Goal: Task Accomplishment & Management: Use online tool/utility

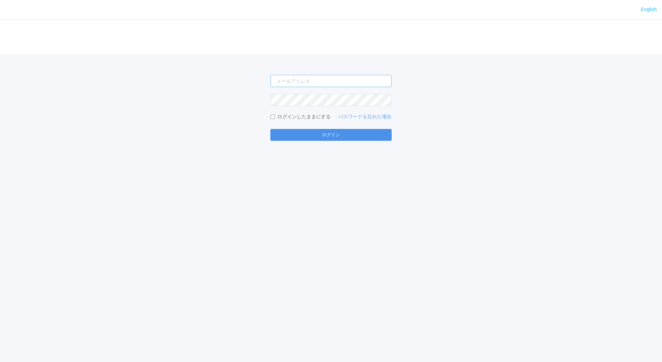
type input "[EMAIL_ADDRESS][DOMAIN_NAME]"
click at [310, 133] on button "ログイン" at bounding box center [331, 135] width 121 height 12
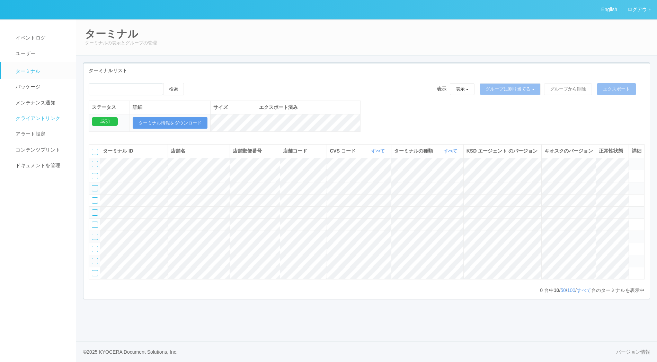
click at [38, 117] on span "クライアントリンク" at bounding box center [37, 118] width 46 height 6
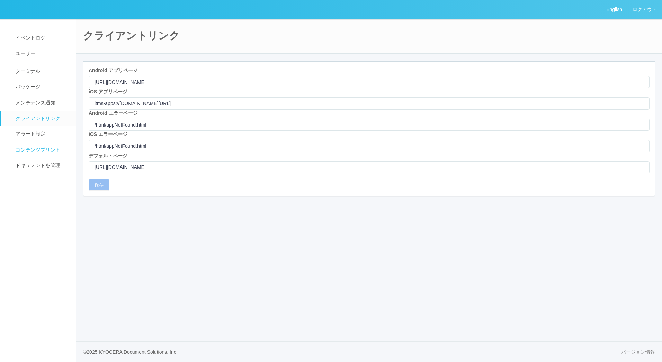
click at [37, 151] on span "コンテンツプリント" at bounding box center [37, 150] width 46 height 6
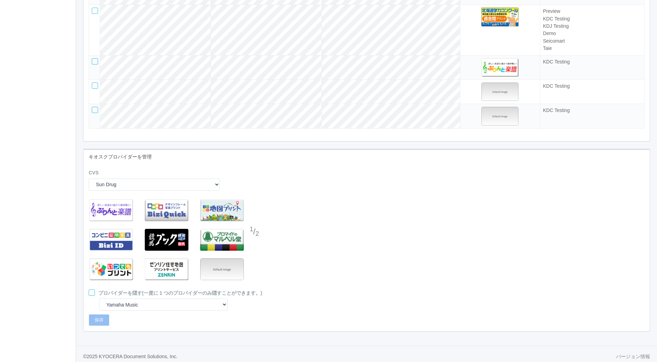
scroll to position [1887, 0]
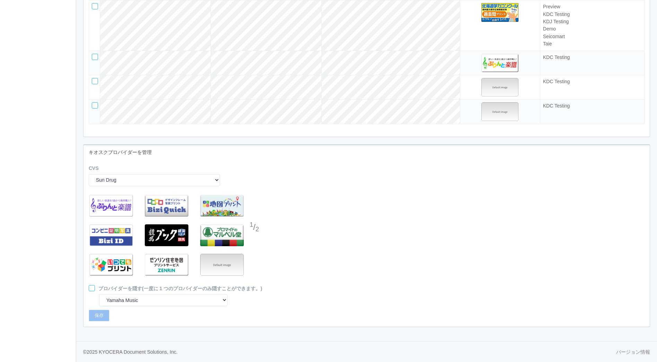
click at [252, 244] on div at bounding box center [255, 242] width 10 height 14
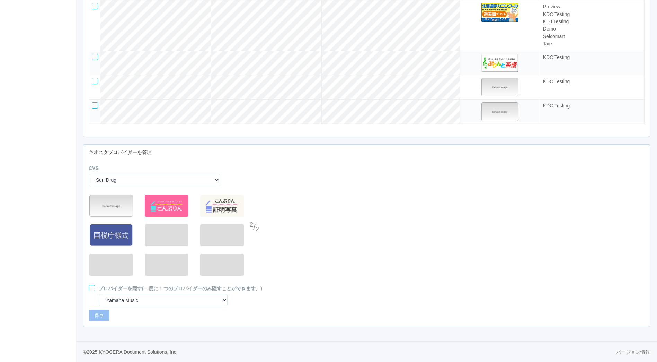
click at [253, 211] on div at bounding box center [255, 214] width 10 height 14
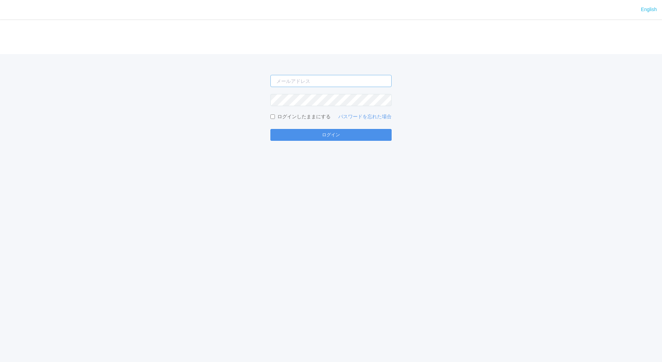
type input "[EMAIL_ADDRESS][DOMAIN_NAME]"
click at [329, 130] on button "ログイン" at bounding box center [331, 135] width 121 height 12
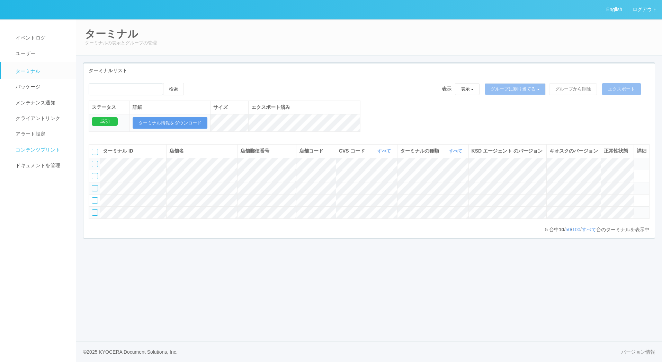
click at [43, 149] on span "コンテンツプリント" at bounding box center [37, 150] width 46 height 6
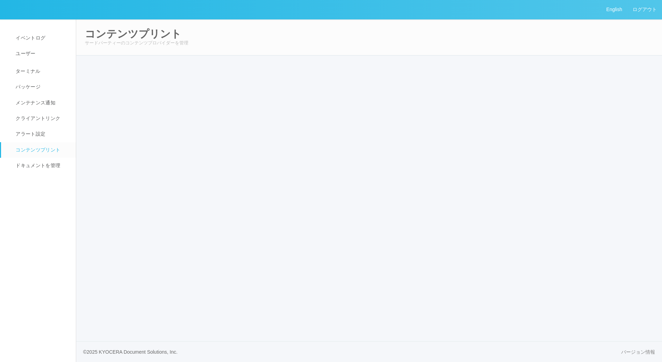
select select "4"
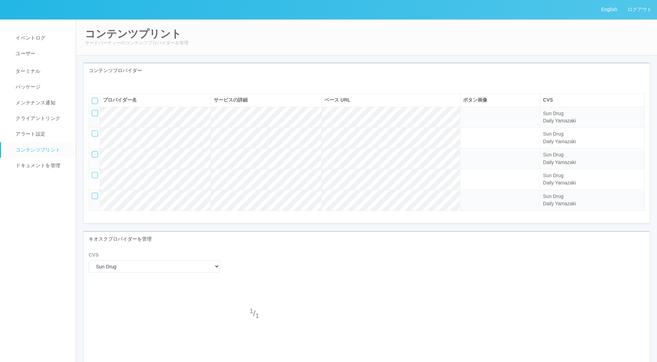
click at [94, 83] on icon at bounding box center [94, 83] width 0 height 0
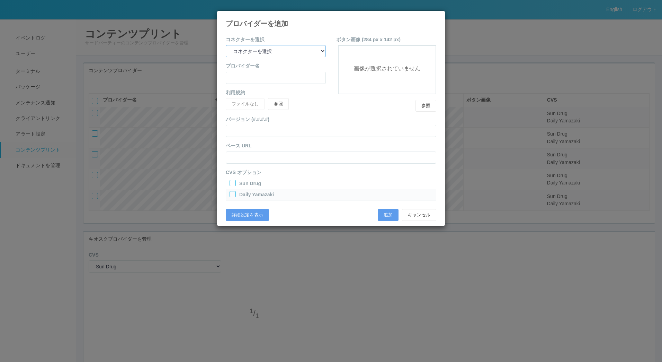
click at [274, 51] on select "コネクターを選択 yamaha-music bit omp keiba busica telecommute-support" at bounding box center [276, 51] width 100 height 12
select select "yamaha-music"
click at [226, 45] on select "コネクターを選択 yamaha-music bit omp keiba busica telecommute-support" at bounding box center [276, 51] width 100 height 12
type input "Yamaha Music"
type input "[URL][DOMAIN_NAME]"
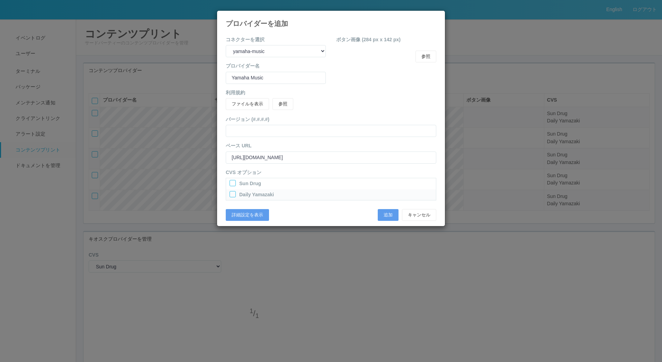
click at [235, 184] on div at bounding box center [233, 183] width 6 height 6
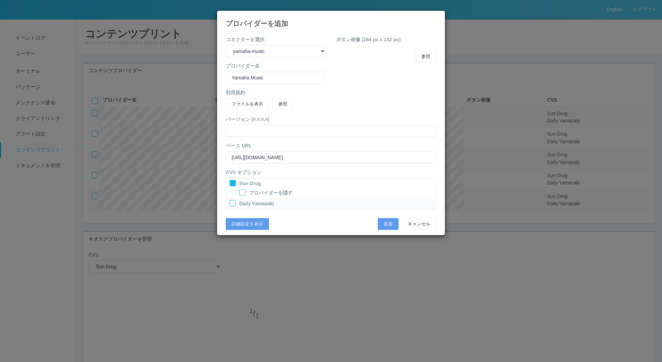
click at [234, 203] on div at bounding box center [233, 203] width 6 height 6
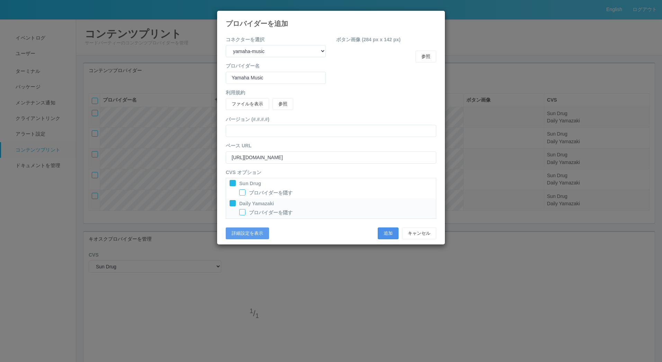
click at [382, 234] on button "追加" at bounding box center [388, 233] width 21 height 12
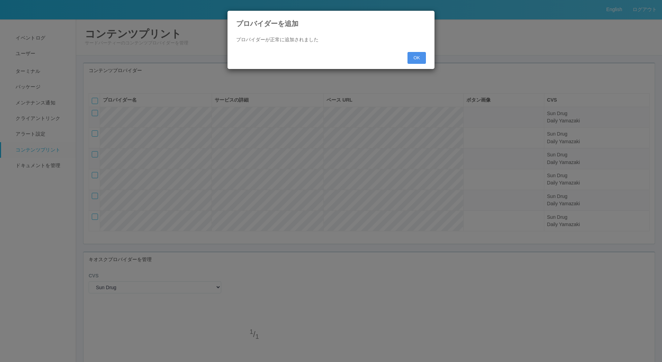
click at [423, 56] on button "OK" at bounding box center [417, 58] width 18 height 12
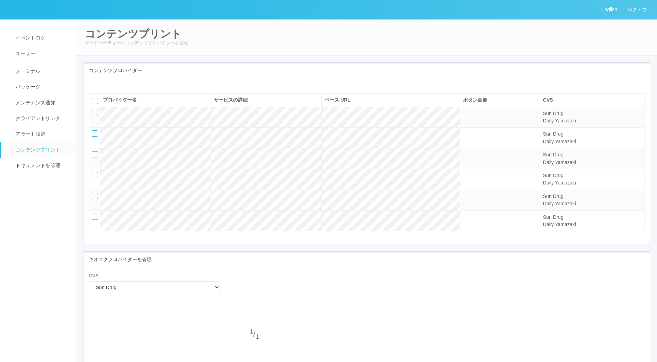
click at [94, 83] on icon at bounding box center [94, 83] width 0 height 0
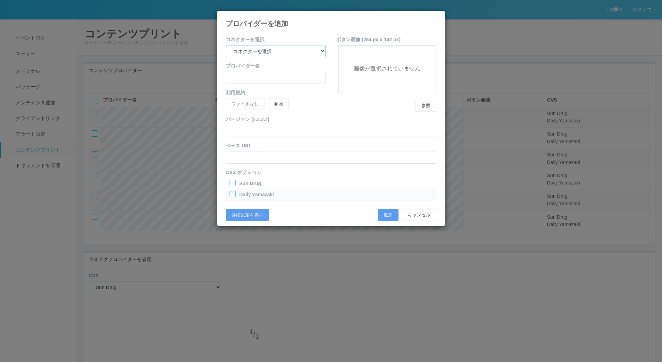
click at [289, 52] on select "コネクターを選択 yamaha-music bit omp keiba busica telecommute-support" at bounding box center [276, 51] width 100 height 12
select select "yamaha-music"
click at [226, 45] on select "コネクターを選択 yamaha-music bit omp keiba busica telecommute-support" at bounding box center [276, 51] width 100 height 12
type input "Yamaha Music"
type input "[URL][DOMAIN_NAME]"
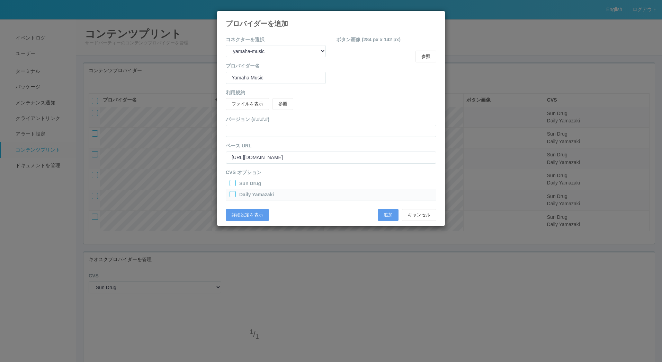
click at [232, 181] on div at bounding box center [233, 183] width 6 height 6
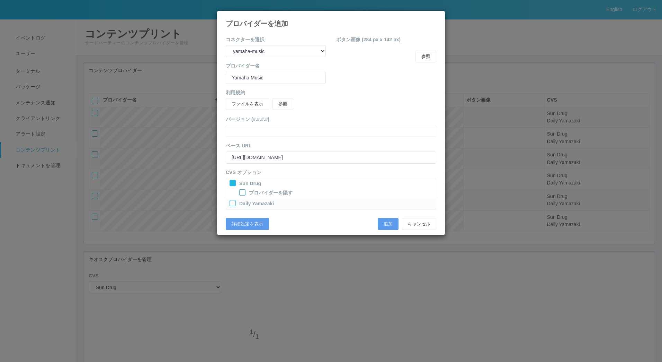
click at [232, 203] on div at bounding box center [233, 203] width 6 height 6
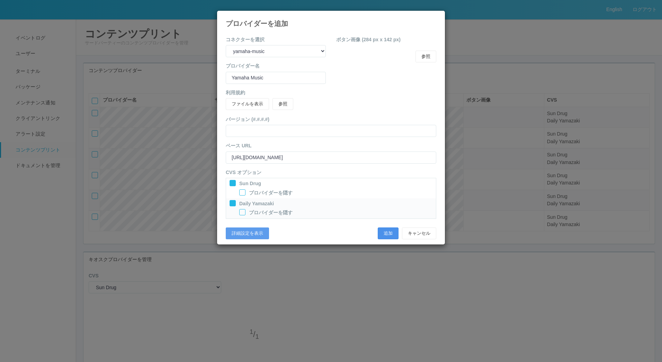
click at [389, 233] on button "追加" at bounding box center [388, 233] width 21 height 12
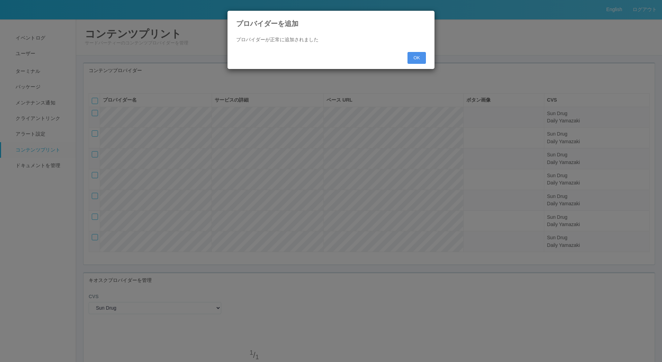
click at [421, 55] on button "OK" at bounding box center [417, 58] width 18 height 12
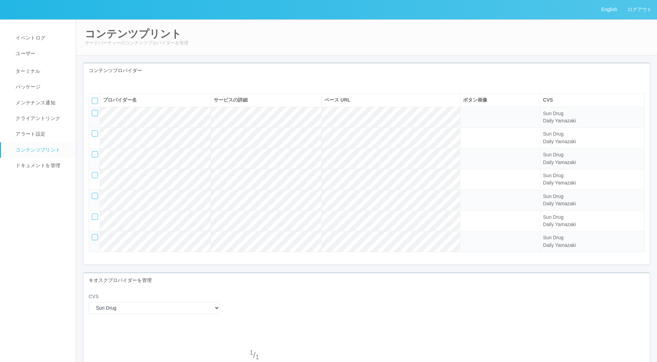
click at [94, 83] on icon at bounding box center [94, 83] width 0 height 0
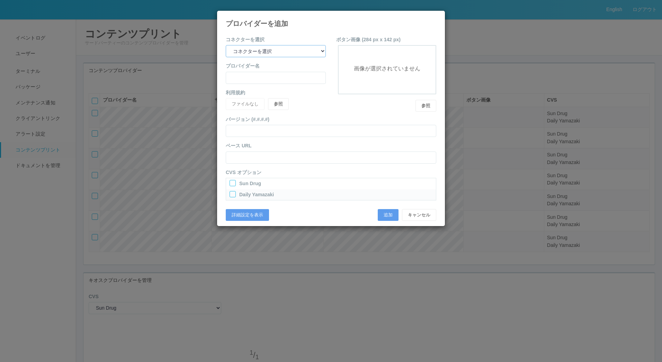
click at [305, 51] on select "コネクターを選択 yamaha-music bit omp keiba busica telecommute-support" at bounding box center [276, 51] width 100 height 12
select select "omp"
click at [226, 45] on select "コネクターを選択 yamaha-music bit omp keiba busica telecommute-support" at bounding box center [276, 51] width 100 height 12
type input "Operations Manual Print"
click at [230, 182] on div at bounding box center [233, 183] width 6 height 6
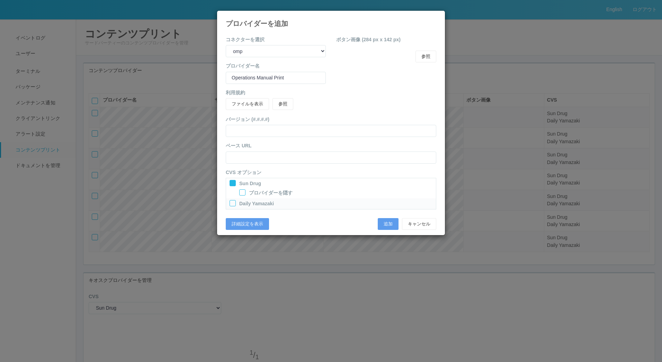
click at [231, 204] on div at bounding box center [233, 203] width 6 height 6
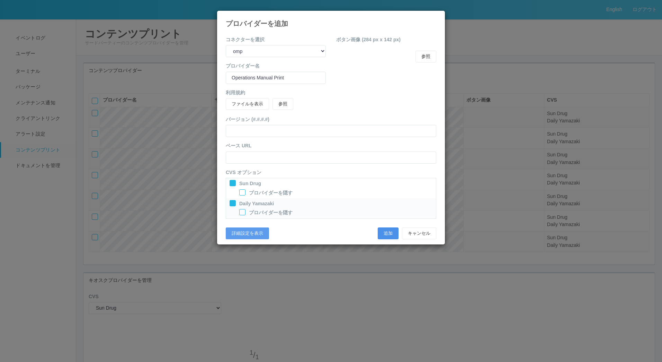
click at [380, 230] on button "追加" at bounding box center [388, 233] width 21 height 12
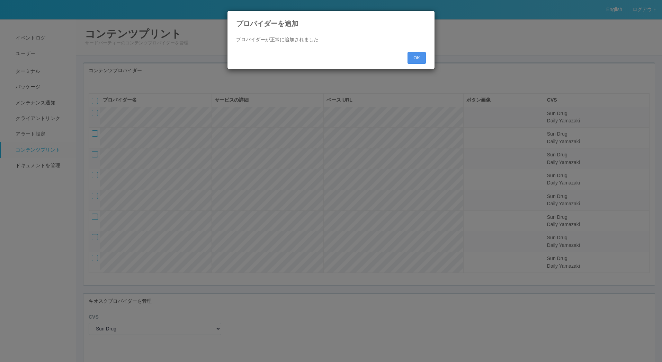
click at [417, 59] on button "OK" at bounding box center [417, 58] width 18 height 12
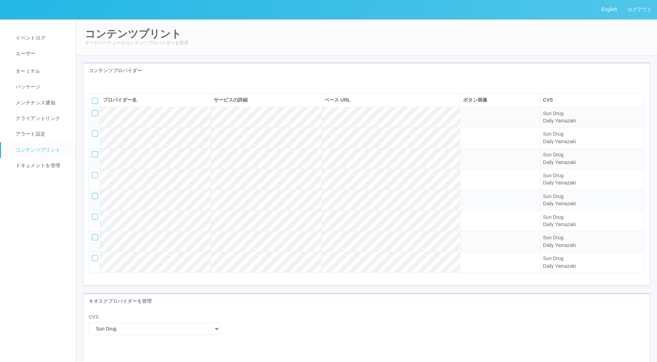
click at [94, 83] on icon at bounding box center [94, 83] width 0 height 0
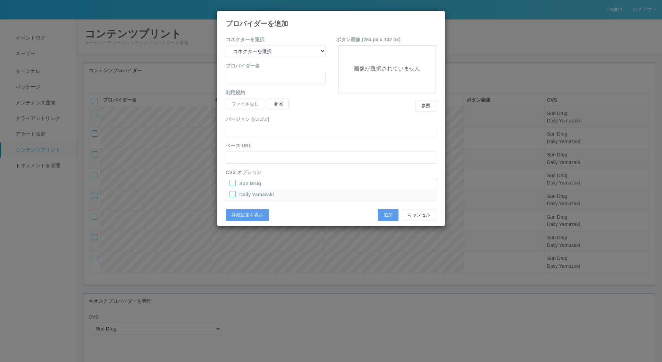
click at [309, 40] on div "コネクターを選択 コネクターを選択 yamaha-music bit omp keiba busica telecommute-support" at bounding box center [276, 46] width 100 height 21
click at [301, 48] on select "コネクターを選択 yamaha-music bit omp keiba busica telecommute-support" at bounding box center [276, 51] width 100 height 12
select select "bit"
click at [226, 45] on select "コネクターを選択 yamaha-music bit omp keiba busica telecommute-support" at bounding box center [276, 51] width 100 height 12
type input "Business Information Technology"
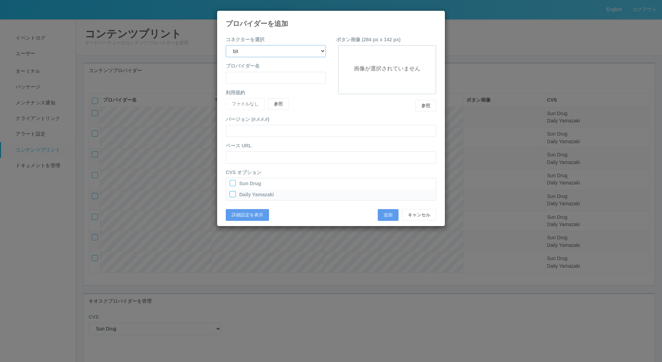
type input "[URL][DOMAIN_NAME]"
click at [231, 185] on div "Sun Drug" at bounding box center [331, 184] width 203 height 9
drag, startPoint x: 232, startPoint y: 195, endPoint x: 232, endPoint y: 190, distance: 4.9
click at [232, 194] on div at bounding box center [233, 194] width 6 height 6
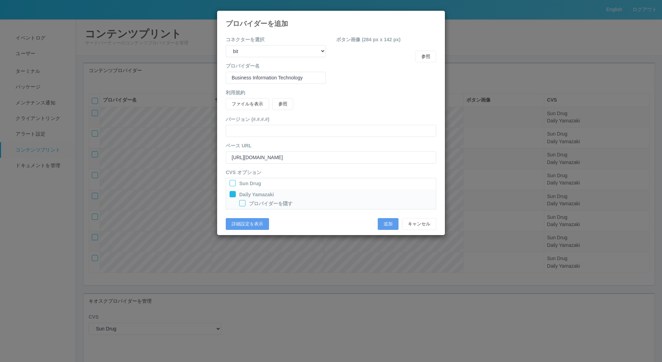
click at [232, 184] on div at bounding box center [233, 183] width 6 height 6
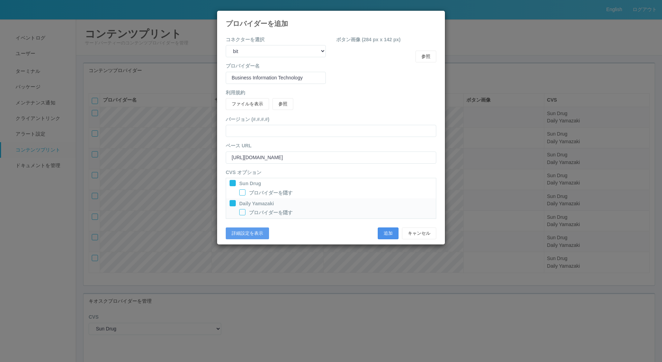
click at [390, 237] on button "追加" at bounding box center [388, 233] width 21 height 12
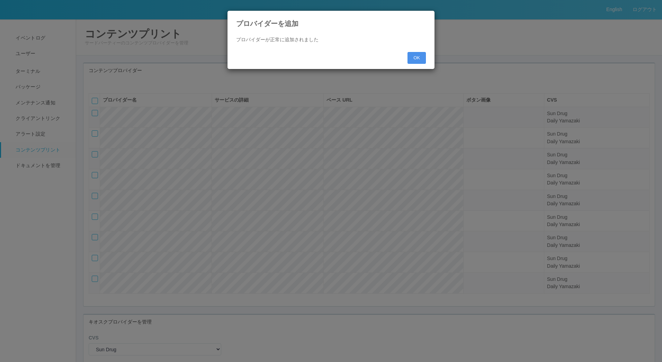
click at [419, 61] on button "OK" at bounding box center [417, 58] width 18 height 12
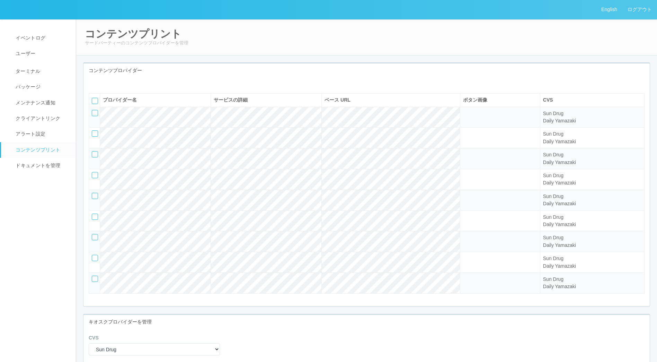
click at [94, 83] on icon at bounding box center [94, 83] width 0 height 0
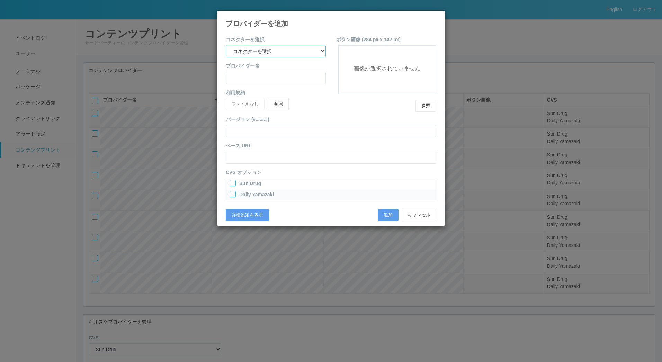
drag, startPoint x: 317, startPoint y: 48, endPoint x: 312, endPoint y: 56, distance: 8.7
click at [316, 49] on select "コネクターを選択 yamaha-music bit omp keiba busica telecommute-support" at bounding box center [276, 51] width 100 height 12
select select "busica"
click at [226, 45] on select "コネクターを選択 yamaha-music bit omp keiba busica telecommute-support" at bounding box center [276, 51] width 100 height 12
type input "Busica Ltd."
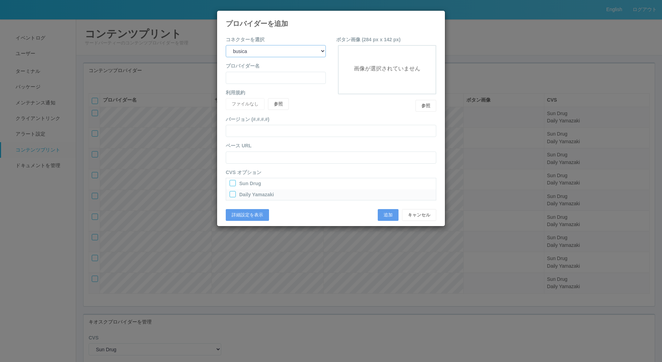
type input "[URL][DOMAIN_NAME]"
click at [232, 183] on div at bounding box center [233, 183] width 6 height 6
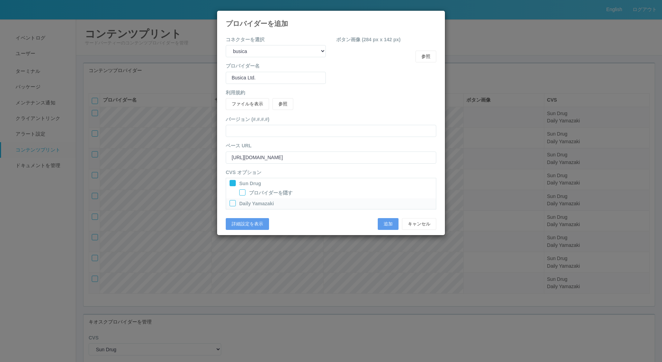
click at [232, 205] on div at bounding box center [233, 203] width 6 height 6
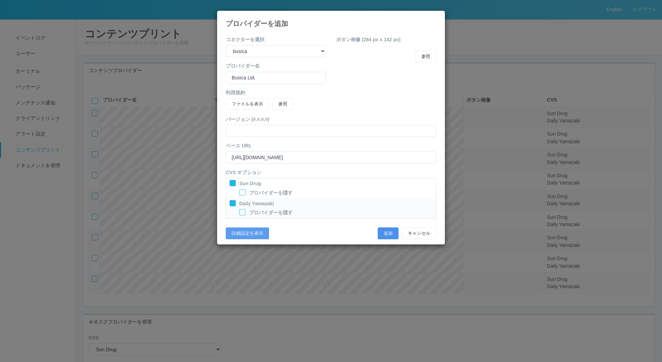
click at [390, 234] on button "追加" at bounding box center [388, 233] width 21 height 12
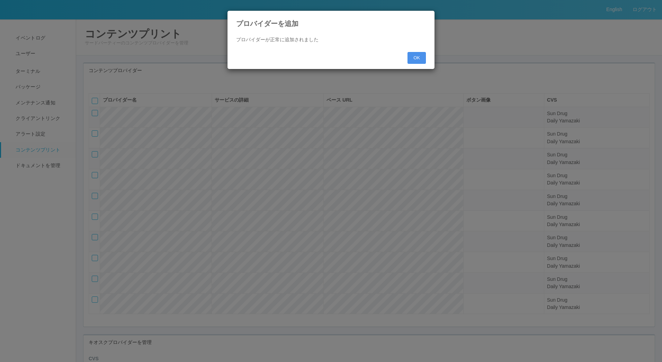
click at [417, 59] on button "OK" at bounding box center [417, 58] width 18 height 12
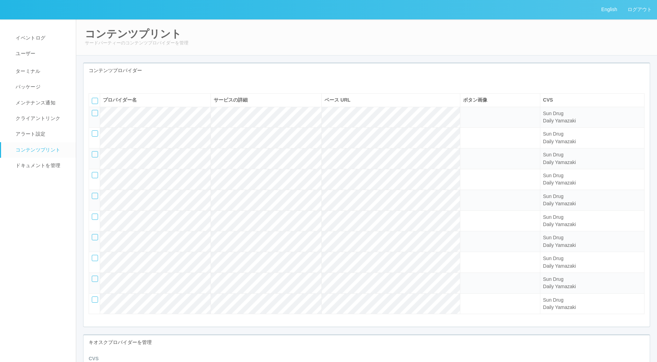
click at [94, 83] on icon at bounding box center [94, 83] width 0 height 0
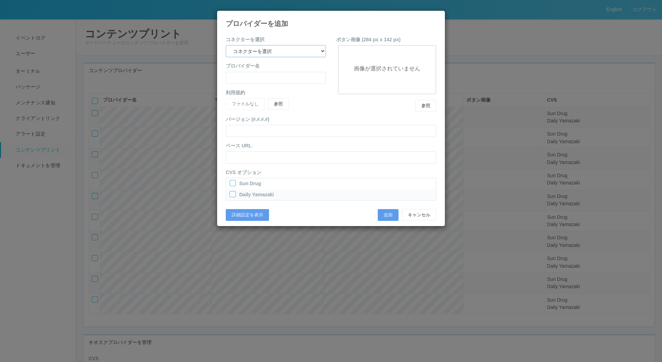
drag, startPoint x: 306, startPoint y: 52, endPoint x: 301, endPoint y: 58, distance: 7.8
click at [306, 52] on select "コネクターを選択 yamaha-music bit omp keiba busica telecommute-support" at bounding box center [276, 51] width 100 height 12
select select "omp"
click at [226, 45] on select "コネクターを選択 yamaha-music bit omp keiba busica telecommute-support" at bounding box center [276, 51] width 100 height 12
type input "Operations Manual Print"
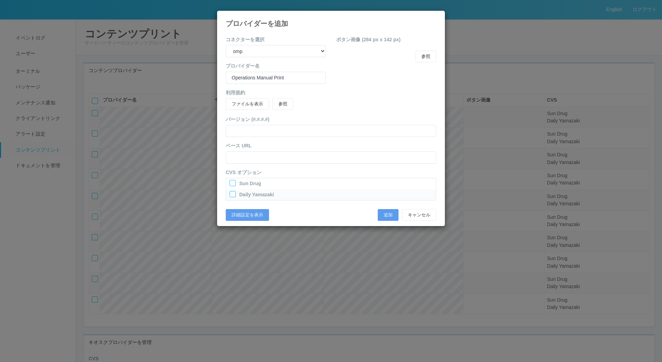
click at [229, 182] on div "Sun Drug" at bounding box center [331, 183] width 210 height 11
click at [231, 182] on div at bounding box center [233, 183] width 6 height 6
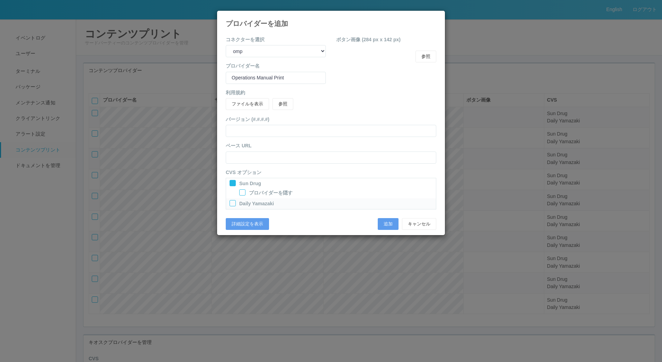
click at [232, 202] on div at bounding box center [233, 203] width 6 height 6
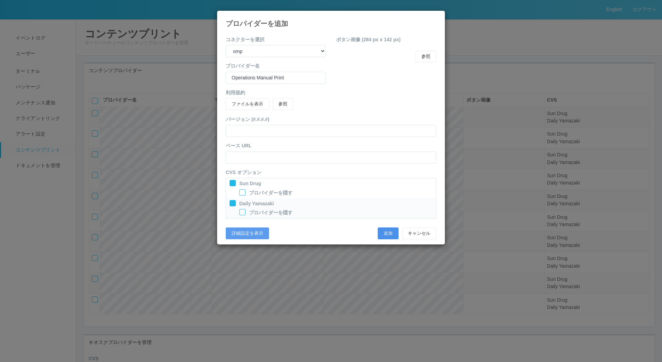
click at [395, 232] on button "追加" at bounding box center [388, 233] width 21 height 12
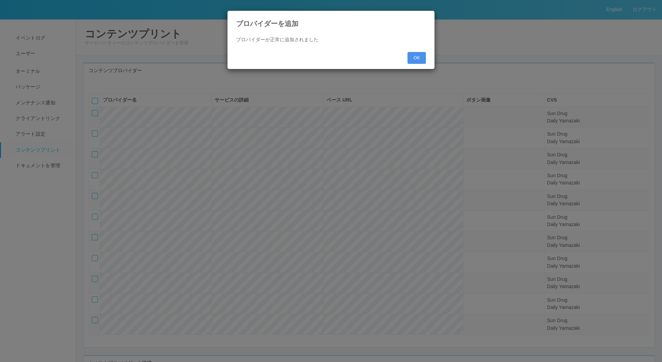
click at [418, 56] on button "OK" at bounding box center [417, 58] width 18 height 12
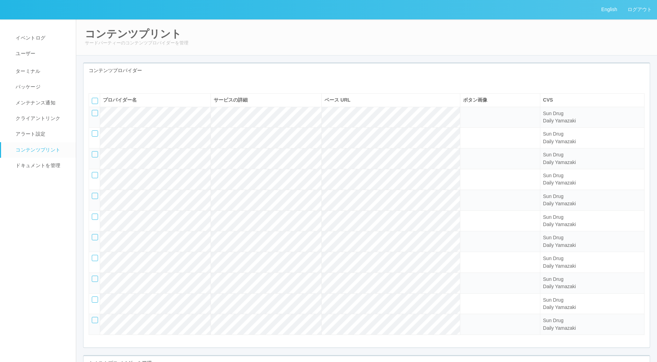
click at [94, 83] on icon at bounding box center [94, 83] width 0 height 0
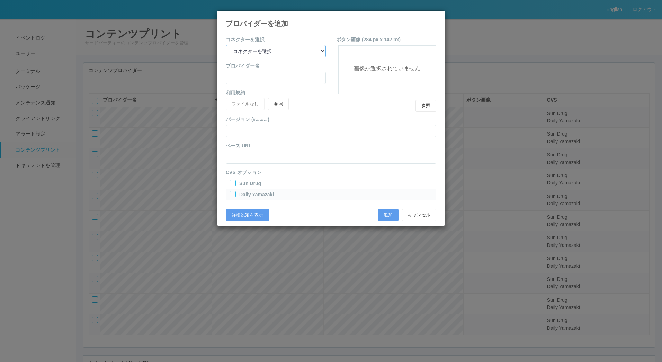
click at [264, 52] on select "コネクターを選択 yamaha-music bit omp keiba busica telecommute-support" at bounding box center [276, 51] width 100 height 12
select select "yamaha-music"
click at [226, 45] on select "コネクターを選択 yamaha-music bit omp keiba busica telecommute-support" at bounding box center [276, 51] width 100 height 12
type input "Yamaha Music"
type input "[URL][DOMAIN_NAME]"
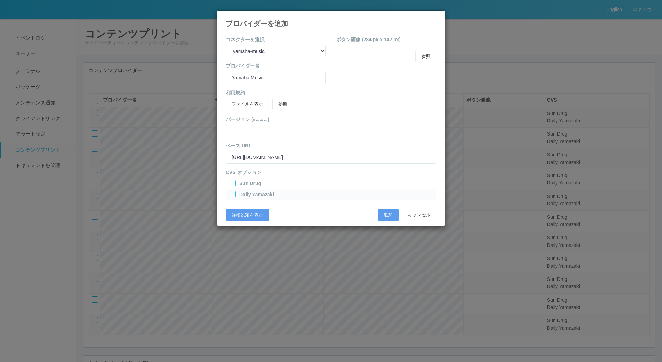
click at [232, 186] on div at bounding box center [233, 183] width 6 height 6
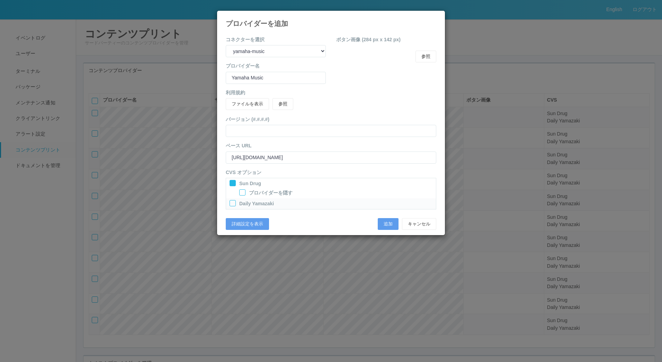
click at [232, 205] on div at bounding box center [233, 203] width 6 height 6
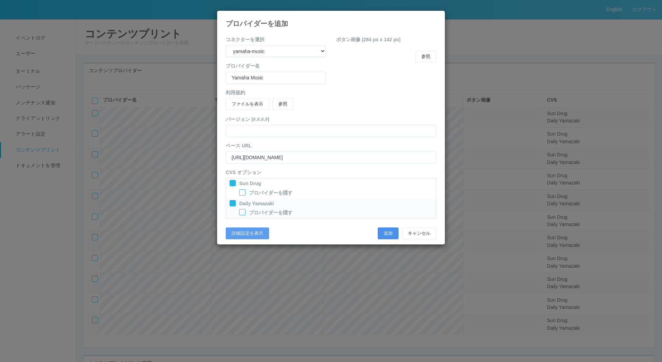
click at [396, 235] on button "追加" at bounding box center [388, 233] width 21 height 12
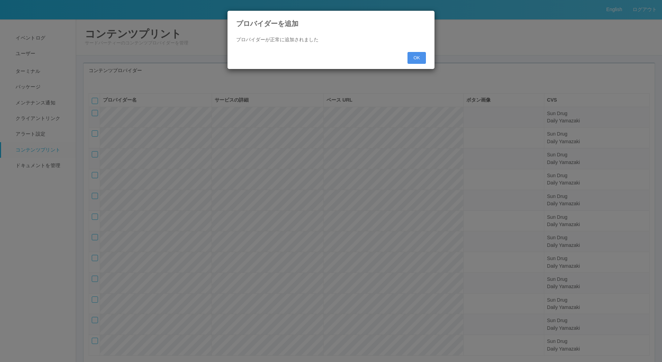
click at [419, 60] on button "OK" at bounding box center [417, 58] width 18 height 12
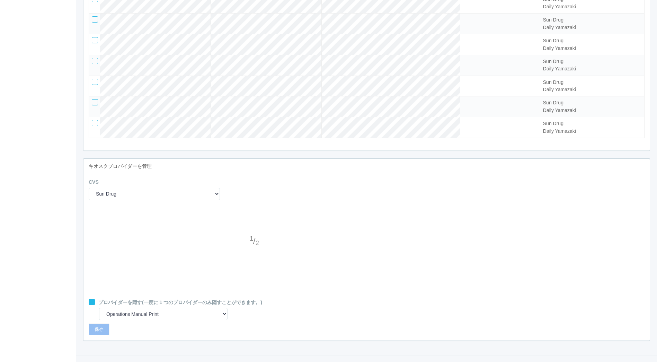
scroll to position [293, 0]
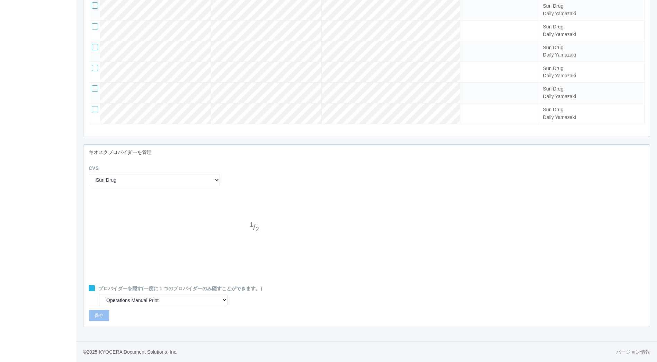
click at [254, 242] on div at bounding box center [255, 242] width 10 height 14
click at [253, 213] on div at bounding box center [255, 214] width 10 height 14
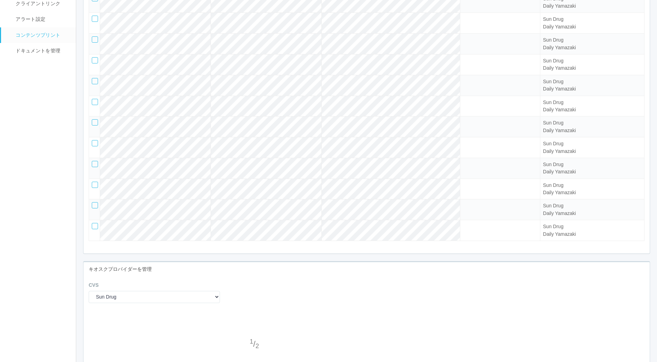
scroll to position [0, 0]
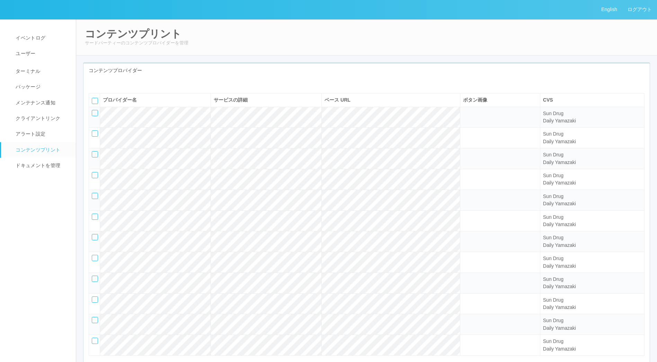
click at [94, 83] on icon at bounding box center [94, 83] width 0 height 0
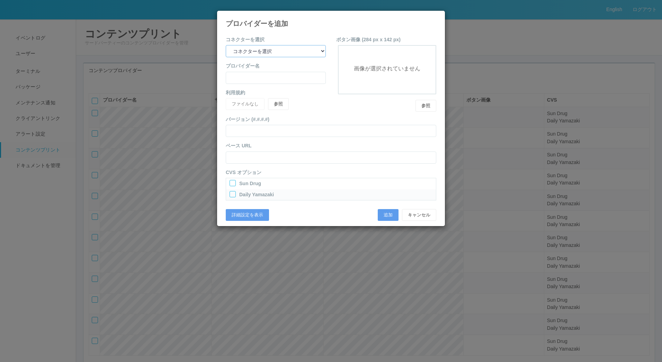
click at [280, 50] on select "コネクターを選択 yamaha-music bit omp keiba busica telecommute-support" at bounding box center [276, 51] width 100 height 12
select select "telecommute-support"
click at [226, 45] on select "コネクターを選択 yamaha-music bit omp keiba busica telecommute-support" at bounding box center [276, 51] width 100 height 12
type input "Telecommute Support for Anytime Print"
click at [230, 184] on div at bounding box center [233, 183] width 6 height 6
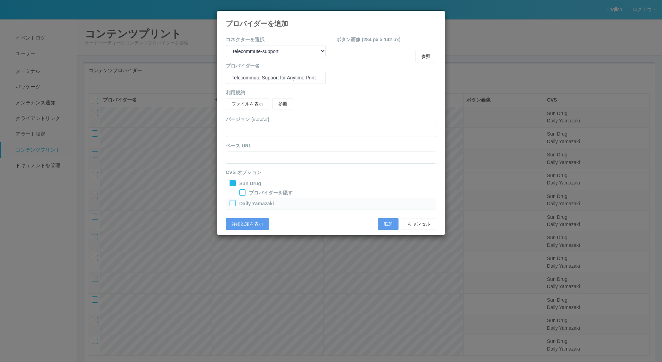
click at [232, 206] on div at bounding box center [233, 203] width 6 height 6
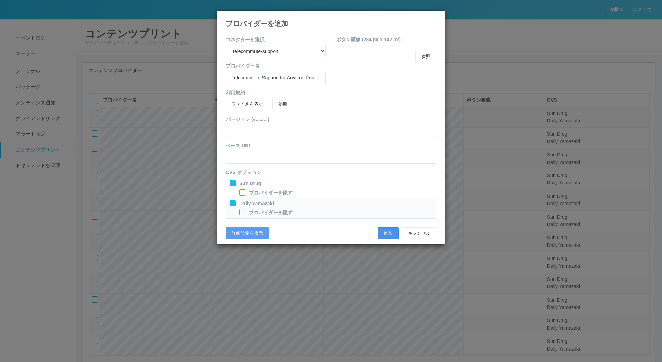
click at [381, 233] on button "追加" at bounding box center [388, 233] width 21 height 12
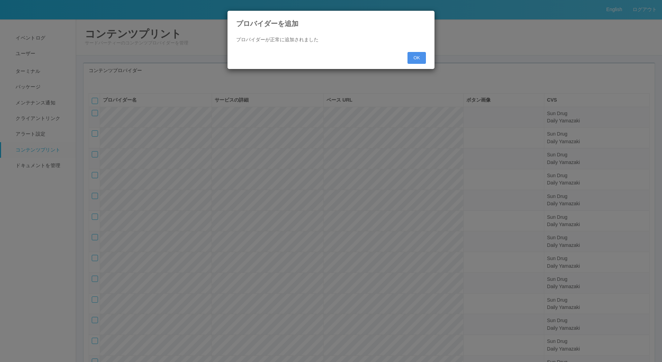
click at [423, 64] on div "OK" at bounding box center [331, 57] width 200 height 19
click at [423, 63] on button "OK" at bounding box center [417, 58] width 18 height 12
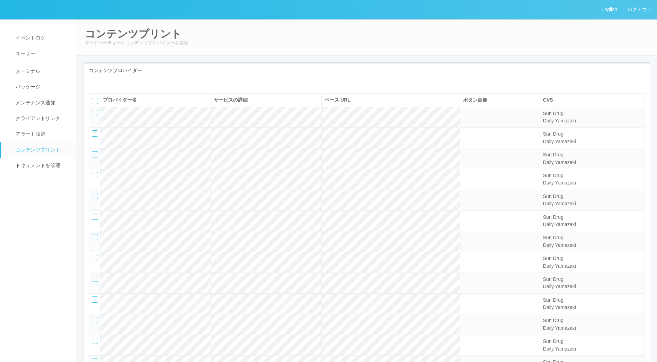
click at [94, 83] on icon at bounding box center [94, 83] width 0 height 0
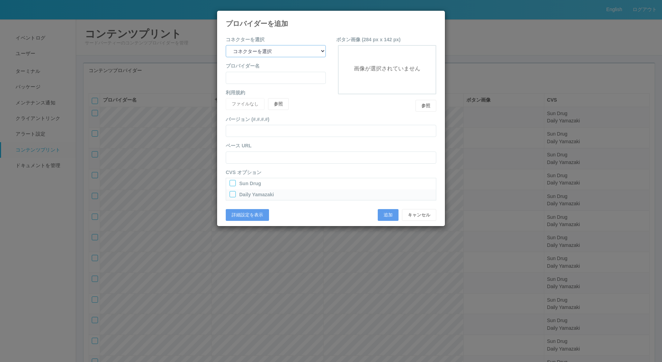
drag, startPoint x: 265, startPoint y: 48, endPoint x: 264, endPoint y: 55, distance: 6.8
click at [265, 48] on select "コネクターを選択 yamaha-music bit omp keiba busica telecommute-support" at bounding box center [276, 51] width 100 height 12
select select "telecommute-support"
click at [226, 45] on select "コネクターを選択 yamaha-music bit omp keiba busica telecommute-support" at bounding box center [276, 51] width 100 height 12
type input "Telecommute Support for Anytime Print"
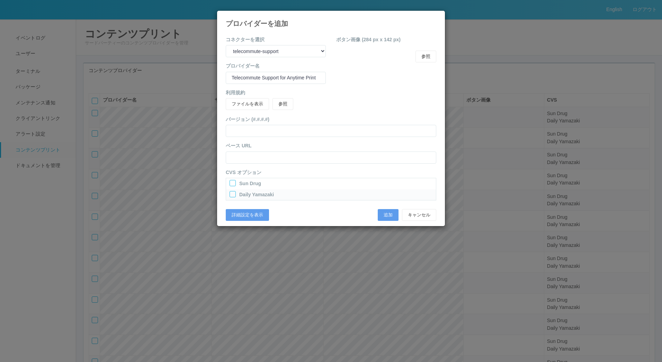
click at [234, 181] on div at bounding box center [233, 183] width 6 height 6
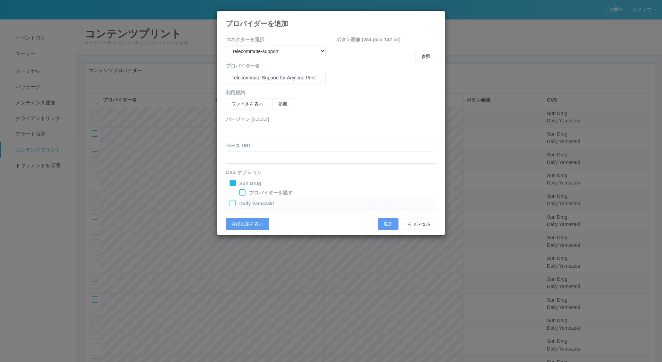
click at [232, 207] on div "Daily Yamazaki" at bounding box center [331, 204] width 203 height 9
click at [235, 203] on div at bounding box center [233, 203] width 6 height 6
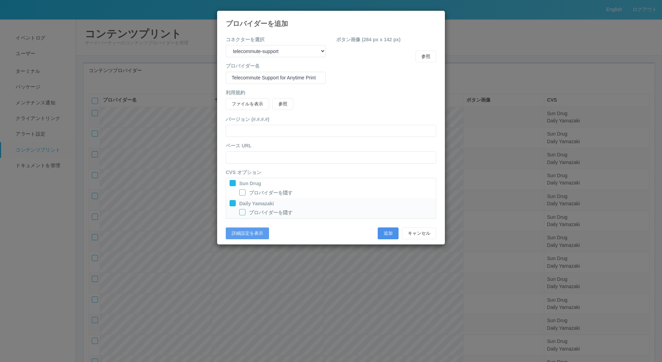
click at [388, 235] on button "追加" at bounding box center [388, 233] width 21 height 12
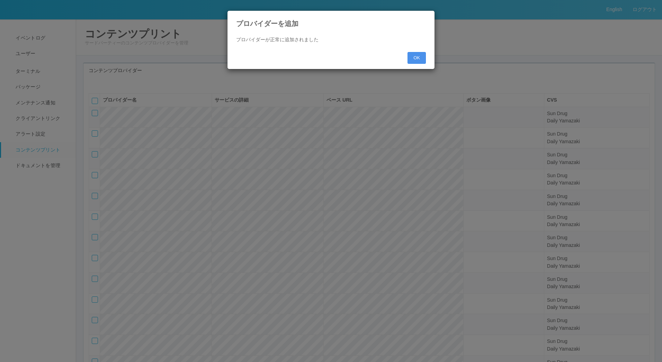
click at [421, 57] on button "OK" at bounding box center [417, 58] width 18 height 12
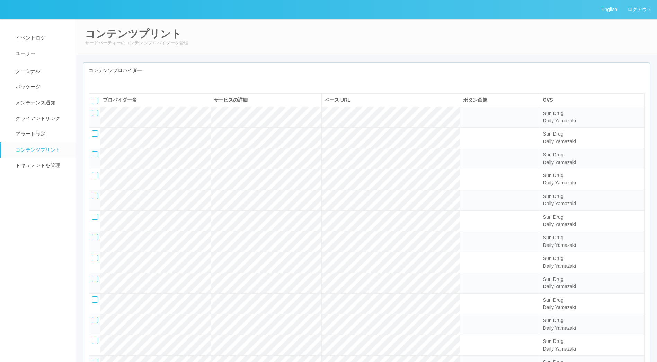
scroll to position [343, 0]
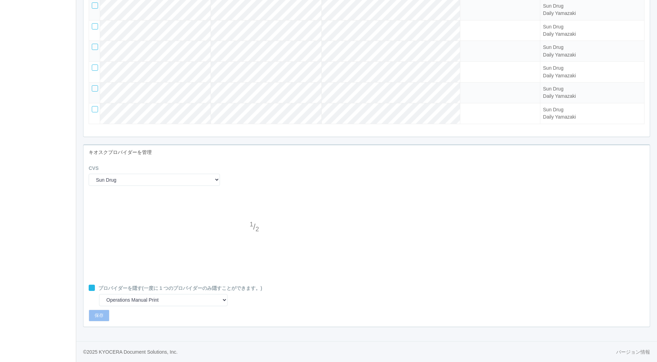
click at [256, 239] on div at bounding box center [255, 241] width 10 height 14
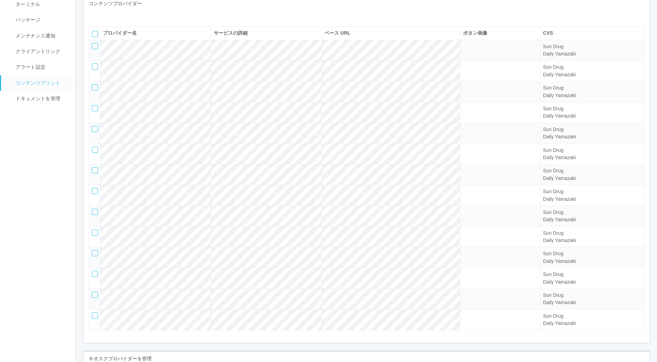
scroll to position [0, 0]
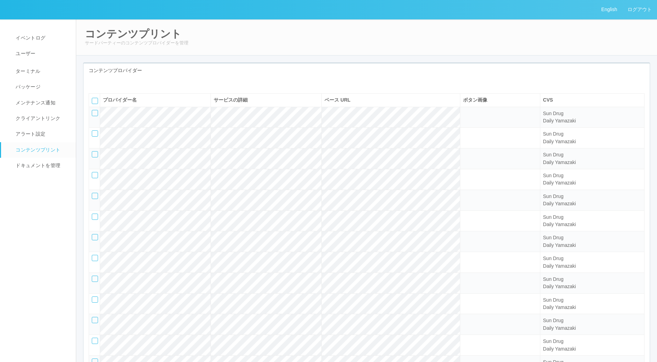
click at [94, 83] on icon at bounding box center [94, 83] width 0 height 0
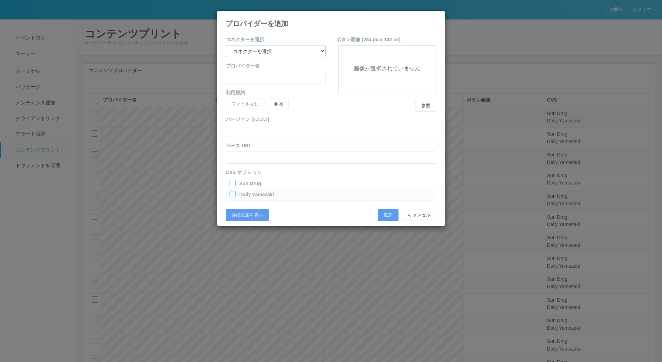
drag, startPoint x: 297, startPoint y: 49, endPoint x: 293, endPoint y: 54, distance: 5.5
click at [295, 49] on select "コネクターを選択 yamaha-music bit omp keiba busica telecommute-support" at bounding box center [276, 51] width 100 height 12
select select "yamaha-music"
click at [226, 45] on select "コネクターを選択 yamaha-music bit omp keiba busica telecommute-support" at bounding box center [276, 51] width 100 height 12
type input "Yamaha Music"
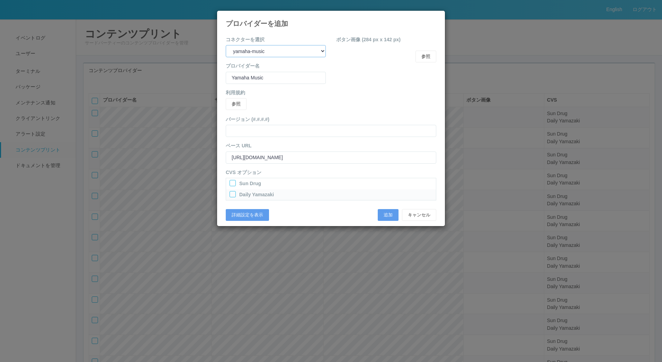
type input "[URL][DOMAIN_NAME]"
click at [232, 182] on div at bounding box center [233, 183] width 6 height 6
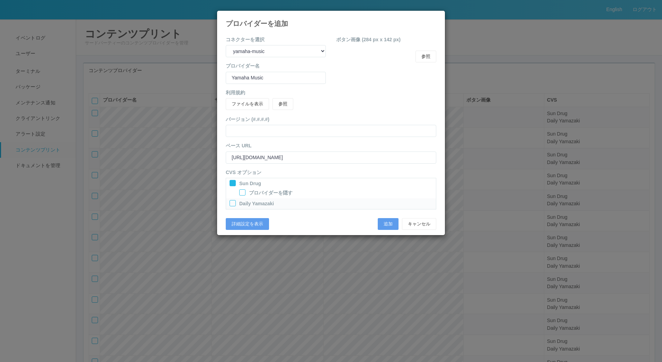
click at [231, 203] on div at bounding box center [233, 203] width 6 height 6
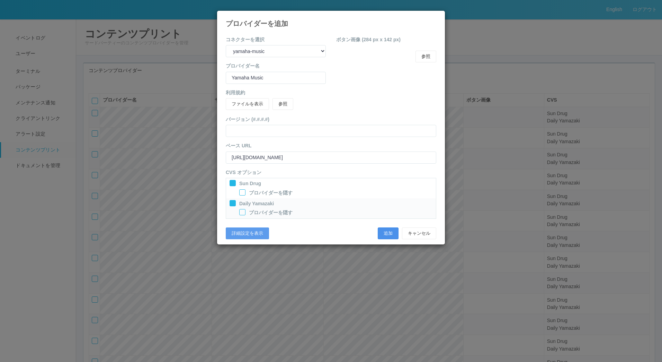
click at [383, 232] on button "追加" at bounding box center [388, 233] width 21 height 12
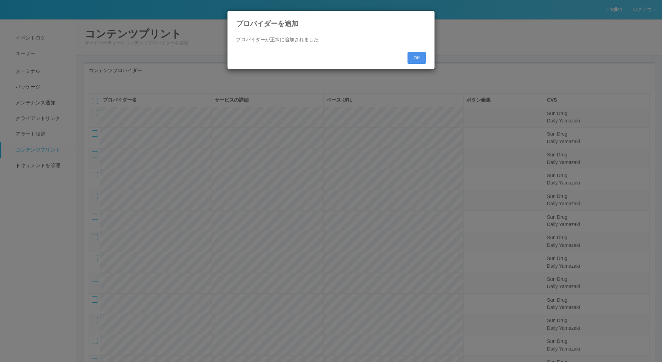
click at [417, 58] on button "OK" at bounding box center [417, 58] width 18 height 12
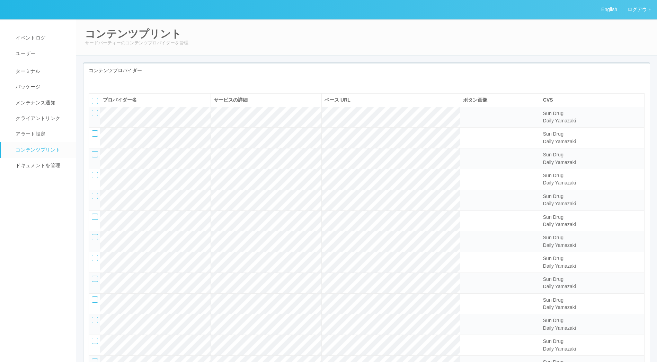
click at [94, 83] on icon at bounding box center [94, 83] width 0 height 0
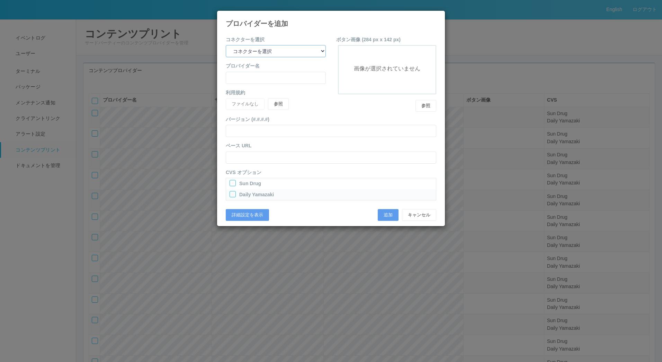
click at [251, 54] on select "コネクターを選択 yamaha-music bit omp keiba busica telecommute-support" at bounding box center [276, 51] width 100 height 12
select select "yamaha-music"
click at [226, 45] on select "コネクターを選択 yamaha-music bit omp keiba busica telecommute-support" at bounding box center [276, 51] width 100 height 12
type input "Yamaha Music"
type input "[URL][DOMAIN_NAME]"
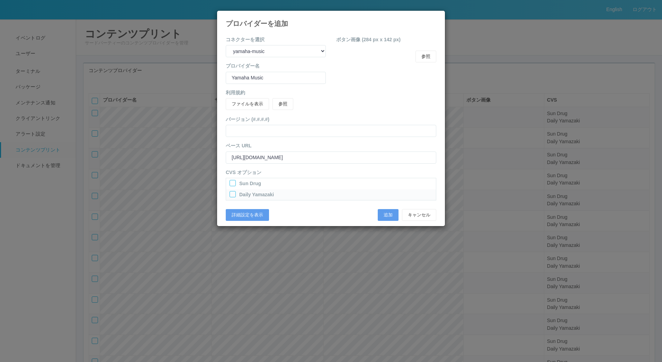
click at [231, 185] on div at bounding box center [233, 183] width 6 height 6
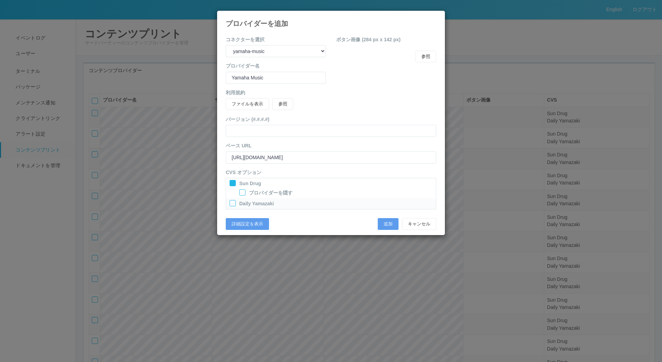
click at [232, 200] on div at bounding box center [233, 203] width 6 height 6
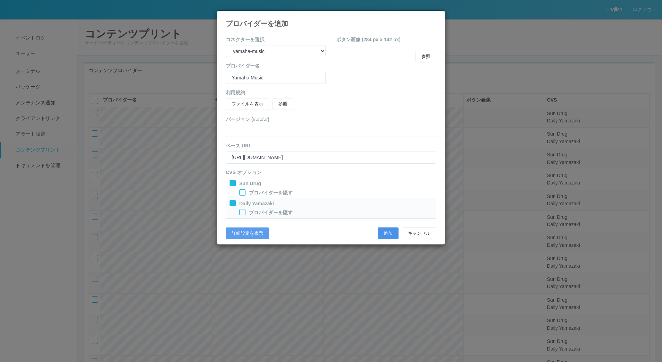
click at [387, 229] on button "追加" at bounding box center [388, 233] width 21 height 12
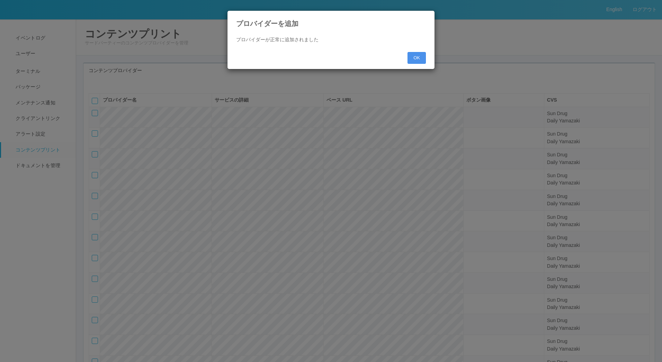
click at [417, 54] on button "OK" at bounding box center [417, 58] width 18 height 12
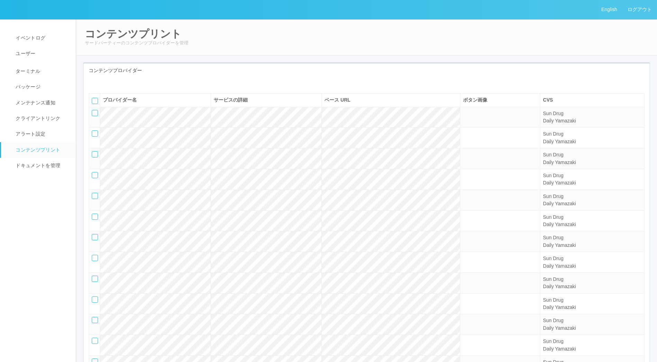
click at [94, 83] on icon at bounding box center [94, 83] width 0 height 0
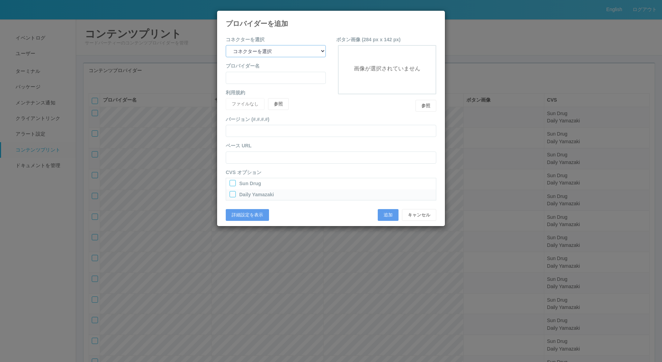
click at [299, 54] on select "コネクターを選択 yamaha-music bit omp keiba busica telecommute-support" at bounding box center [276, 51] width 100 height 12
select select "bit"
click at [226, 45] on select "コネクターを選択 yamaha-music bit omp keiba busica telecommute-support" at bounding box center [276, 51] width 100 height 12
type input "Business Information Technology"
type input "[URL][DOMAIN_NAME]"
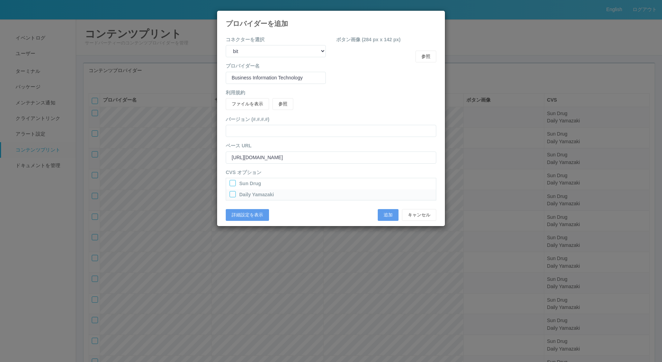
click at [233, 184] on div at bounding box center [233, 183] width 6 height 6
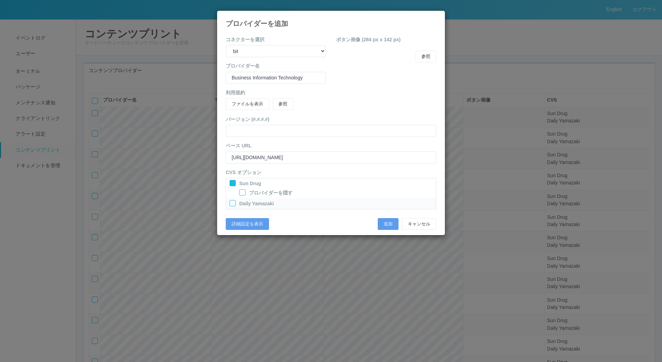
click at [235, 204] on div at bounding box center [233, 203] width 6 height 6
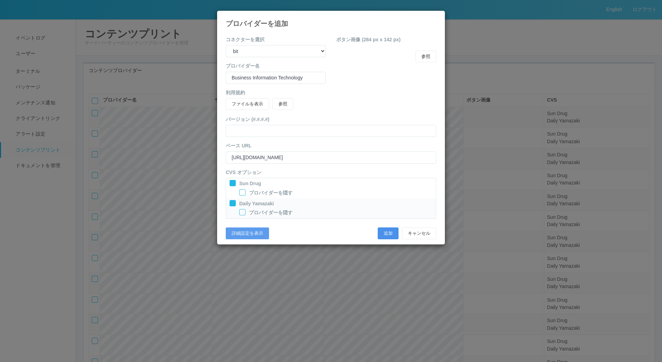
click at [390, 235] on button "追加" at bounding box center [388, 233] width 21 height 12
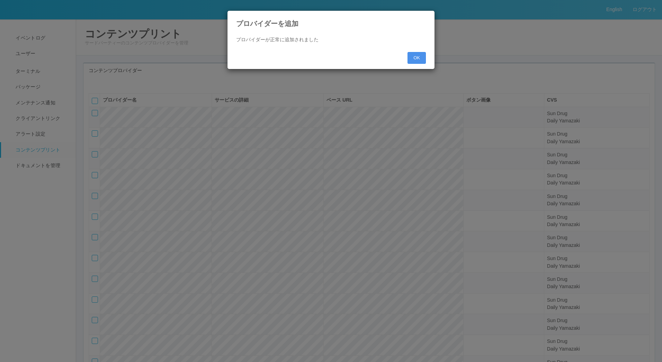
click at [414, 55] on button "OK" at bounding box center [417, 58] width 18 height 12
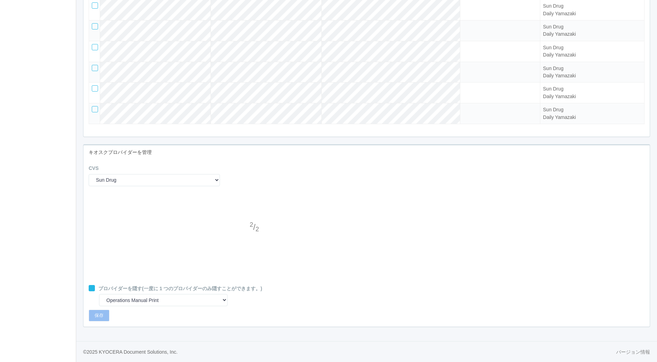
scroll to position [418, 0]
click at [253, 237] on div at bounding box center [255, 242] width 10 height 14
click at [254, 215] on div at bounding box center [255, 214] width 10 height 14
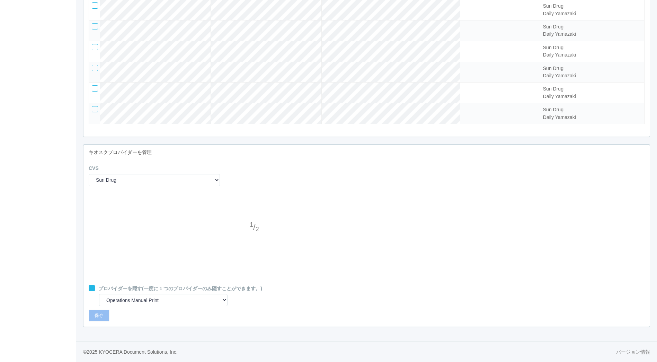
click at [253, 238] on div at bounding box center [255, 242] width 10 height 14
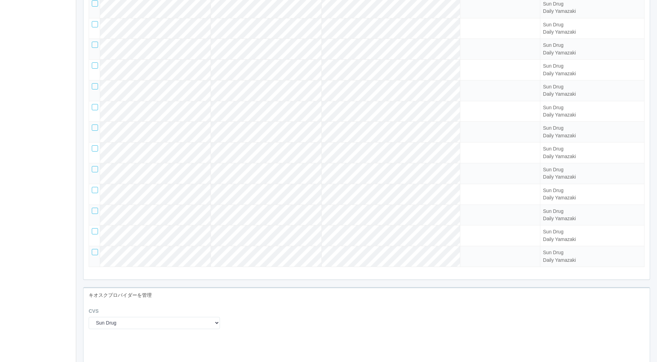
scroll to position [0, 0]
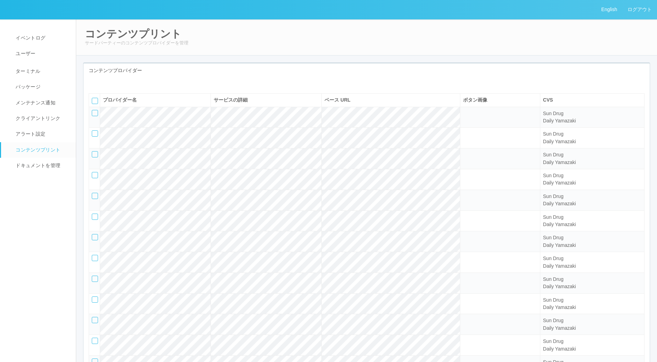
click at [94, 83] on icon at bounding box center [94, 83] width 0 height 0
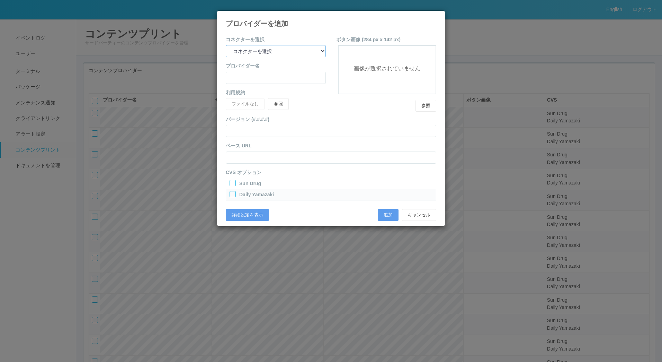
drag, startPoint x: 287, startPoint y: 54, endPoint x: 285, endPoint y: 58, distance: 3.7
click at [288, 53] on select "コネクターを選択 yamaha-music bit omp keiba busica telecommute-support" at bounding box center [276, 51] width 100 height 12
select select "yamaha-music"
click at [226, 45] on select "コネクターを選択 yamaha-music bit omp keiba busica telecommute-support" at bounding box center [276, 51] width 100 height 12
type input "Yamaha Music"
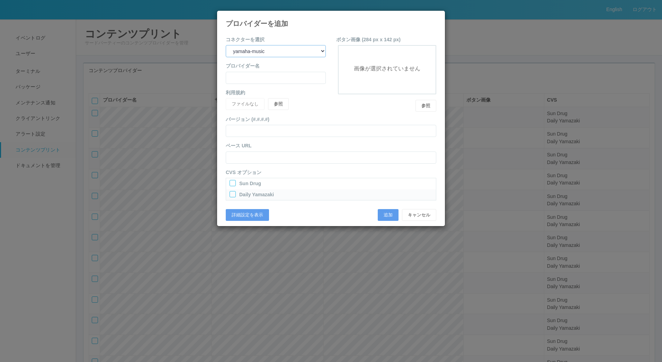
type input "[URL][DOMAIN_NAME]"
click at [230, 182] on div at bounding box center [233, 183] width 6 height 6
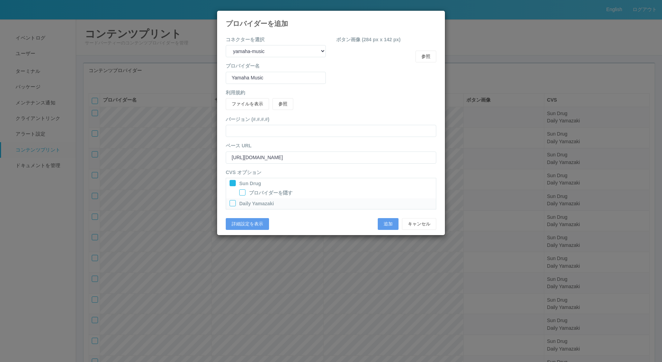
click at [232, 201] on div at bounding box center [233, 203] width 6 height 6
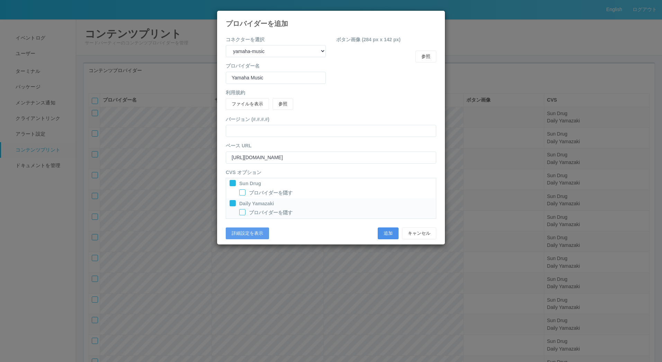
click at [385, 235] on button "追加" at bounding box center [388, 233] width 21 height 12
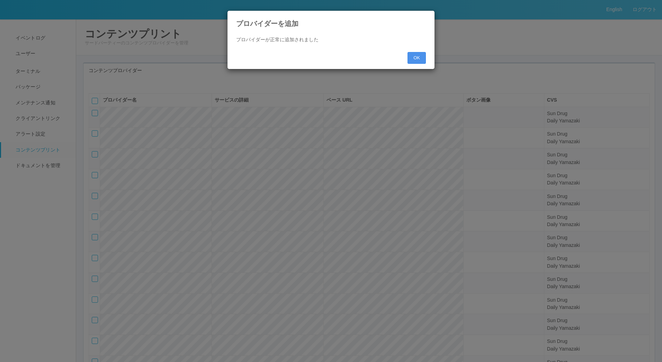
click at [421, 62] on button "OK" at bounding box center [417, 58] width 18 height 12
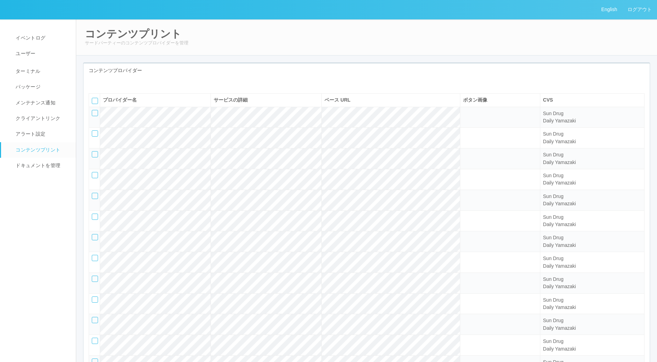
click at [92, 88] on div at bounding box center [154, 85] width 142 height 5
click at [94, 83] on icon at bounding box center [94, 83] width 0 height 0
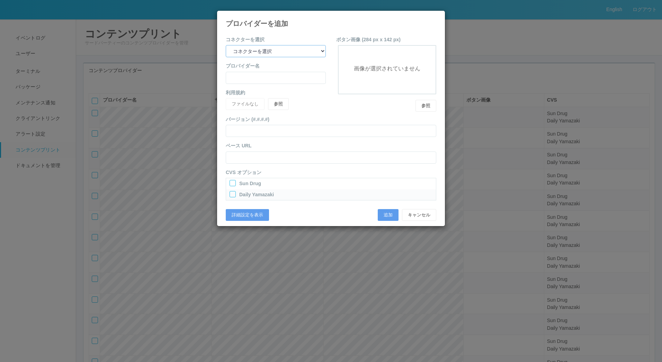
click at [292, 52] on select "コネクターを選択 yamaha-music bit omp keiba busica telecommute-support" at bounding box center [276, 51] width 100 height 12
select select "keiba"
click at [226, 45] on select "コネクターを選択 yamaha-music bit omp keiba busica telecommute-support" at bounding box center [276, 51] width 100 height 12
type input "Keibabook"
type input "[URL][DOMAIN_NAME]"
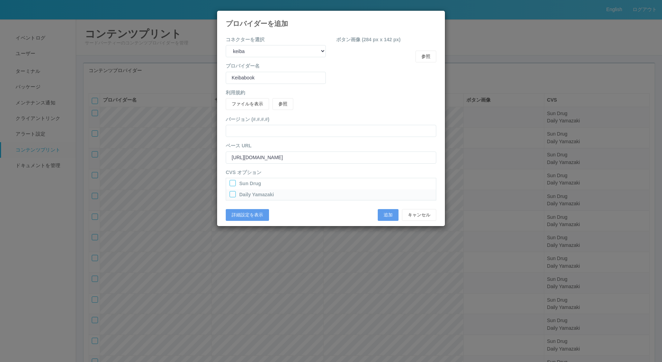
click at [232, 182] on div at bounding box center [233, 183] width 6 height 6
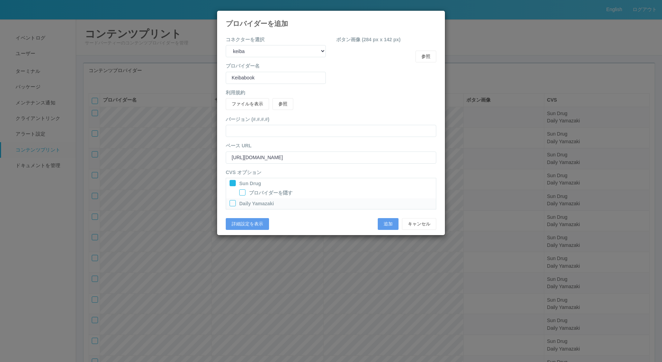
click at [232, 205] on div at bounding box center [233, 203] width 6 height 6
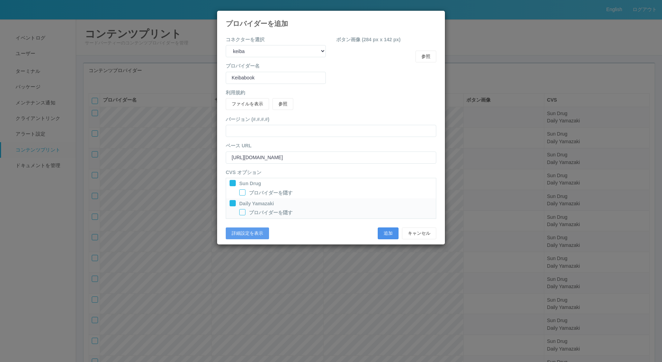
click at [384, 233] on button "追加" at bounding box center [388, 233] width 21 height 12
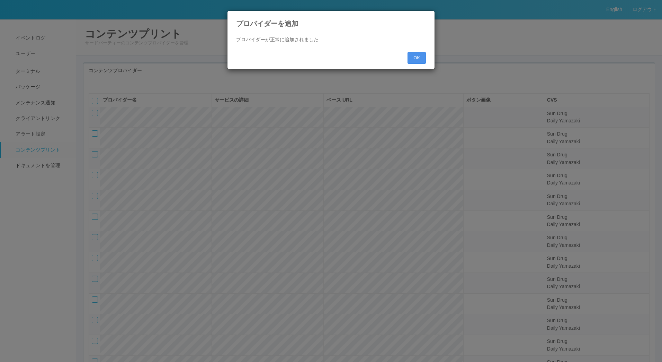
click at [419, 59] on button "OK" at bounding box center [417, 58] width 18 height 12
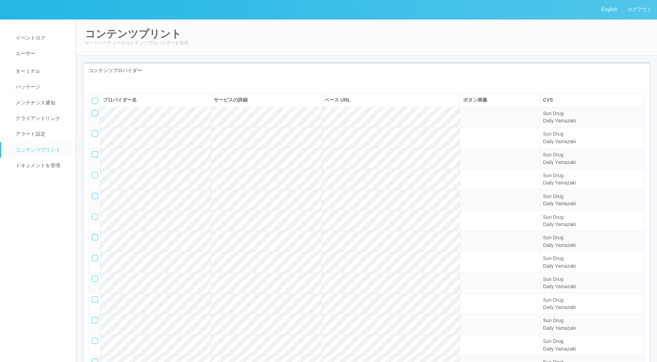
click at [94, 83] on icon at bounding box center [94, 83] width 0 height 0
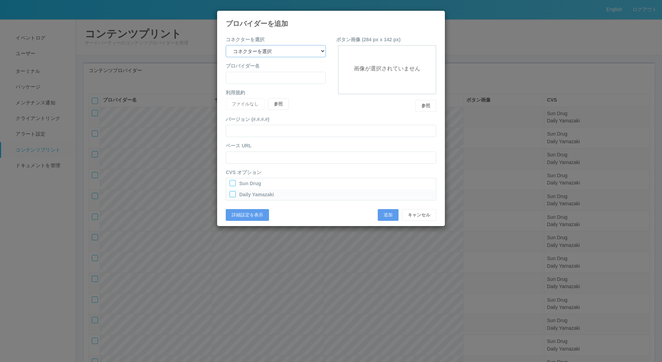
click at [318, 51] on select "コネクターを選択 yamaha-music bit omp keiba busica telecommute-support" at bounding box center [276, 51] width 100 height 12
select select "yamaha-music"
click at [226, 45] on select "コネクターを選択 yamaha-music bit omp keiba busica telecommute-support" at bounding box center [276, 51] width 100 height 12
type input "Yamaha Music"
type input "[URL][DOMAIN_NAME]"
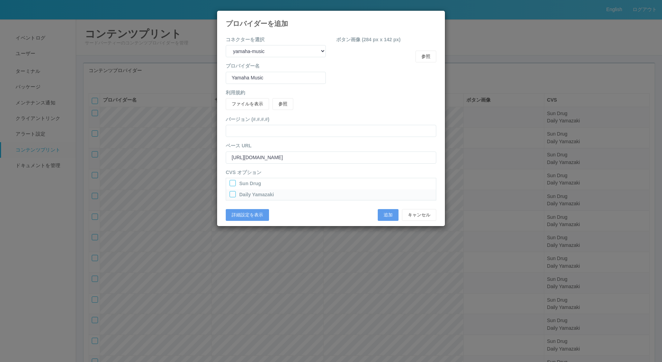
click at [233, 182] on div at bounding box center [233, 183] width 6 height 6
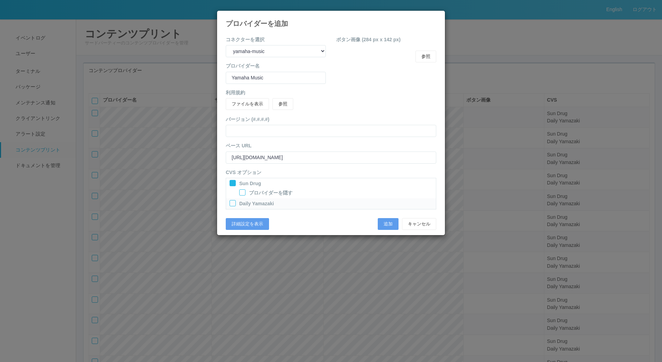
click at [232, 202] on div at bounding box center [233, 203] width 6 height 6
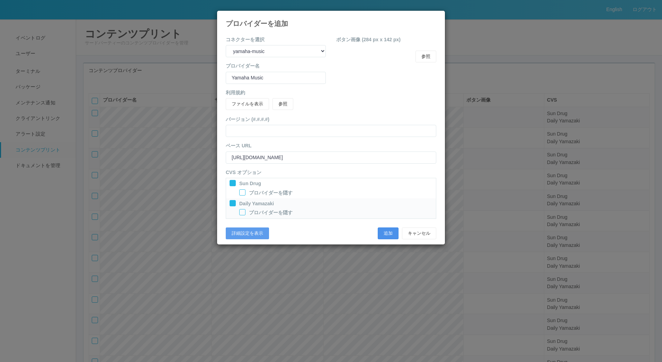
click at [382, 230] on button "追加" at bounding box center [388, 233] width 21 height 12
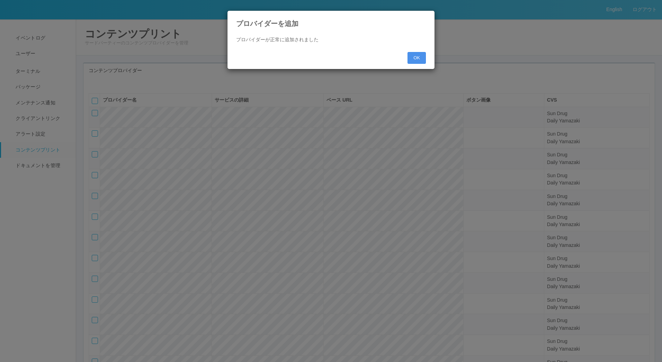
click at [415, 52] on button "OK" at bounding box center [417, 58] width 18 height 12
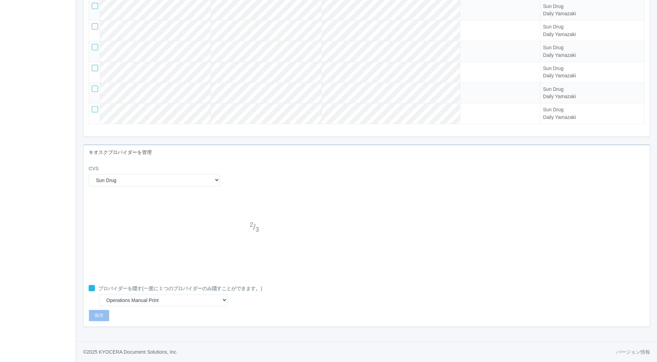
scroll to position [493, 0]
click at [252, 239] on div at bounding box center [255, 242] width 10 height 14
click at [258, 214] on div at bounding box center [255, 214] width 10 height 14
click at [284, 239] on div "1 / 3" at bounding box center [366, 238] width 566 height 94
